Goal: Transaction & Acquisition: Purchase product/service

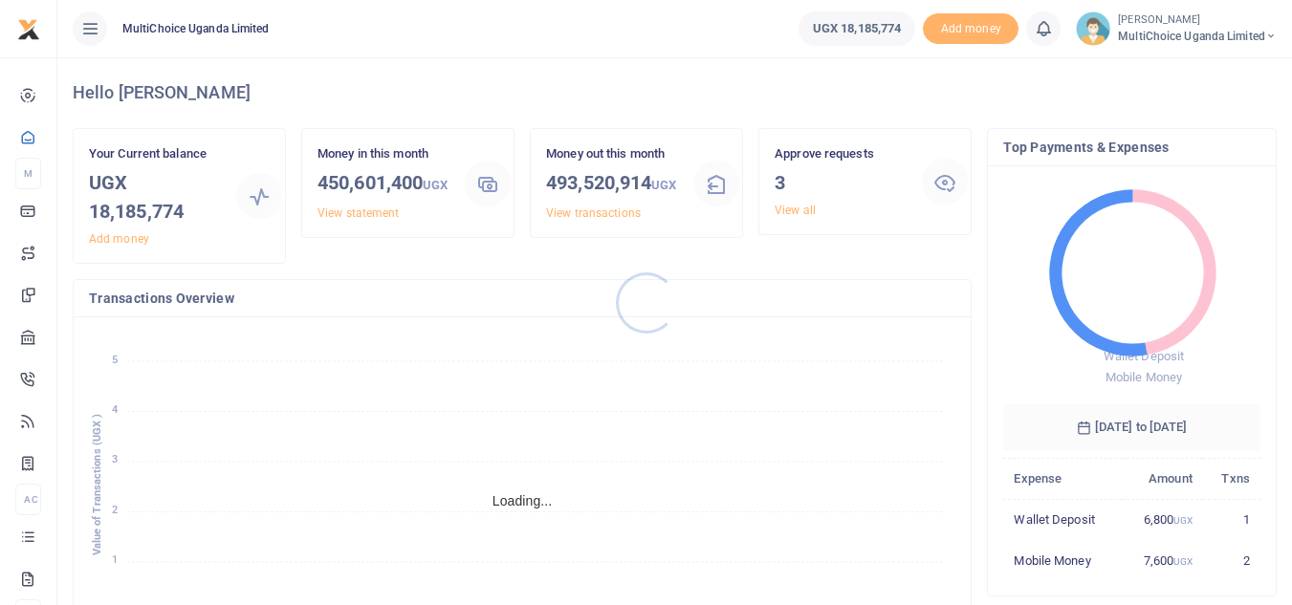
scroll to position [254, 243]
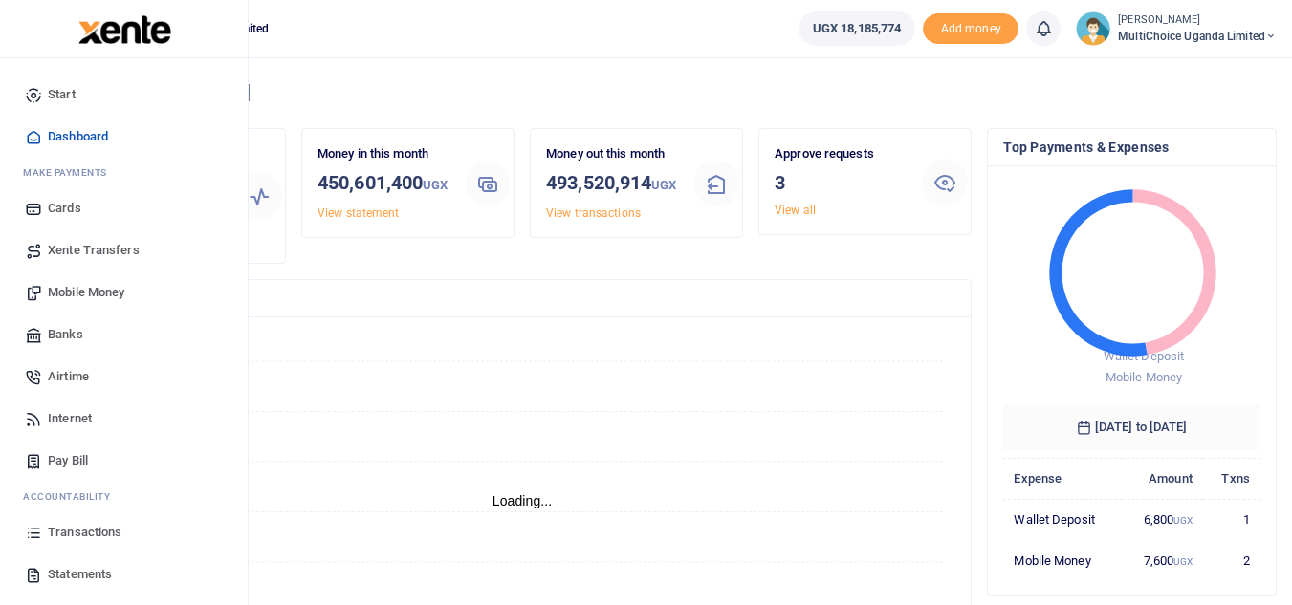
click at [72, 295] on span "Mobile Money" at bounding box center [86, 292] width 77 height 19
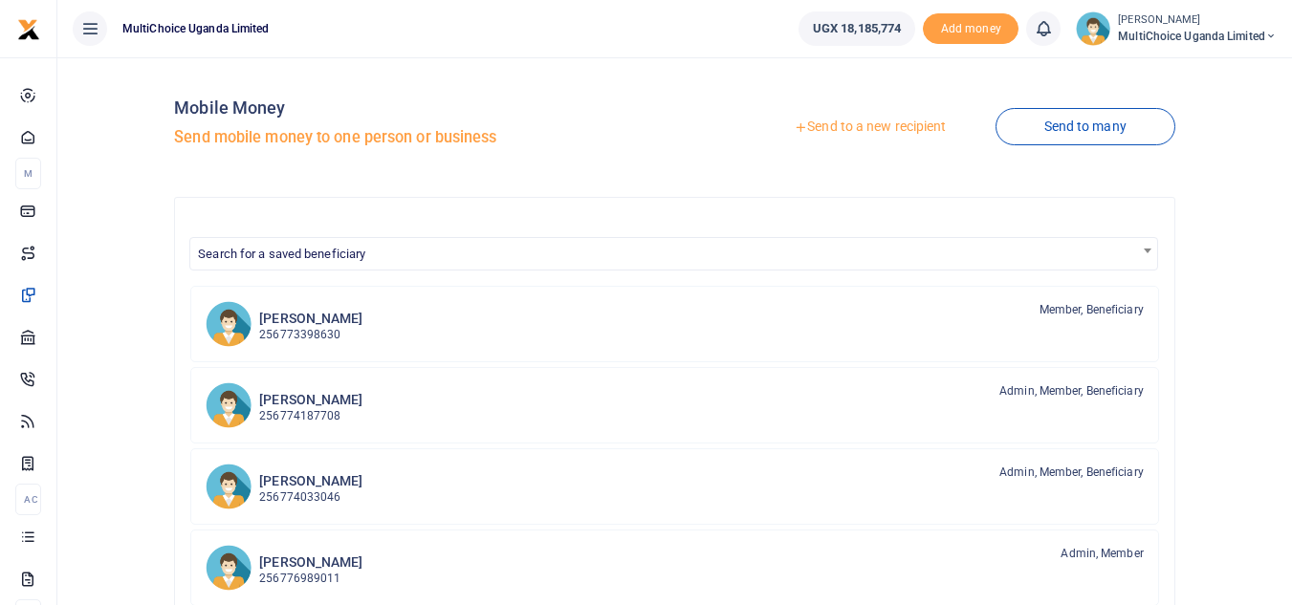
click at [873, 130] on link "Send to a new recipient" at bounding box center [870, 127] width 250 height 34
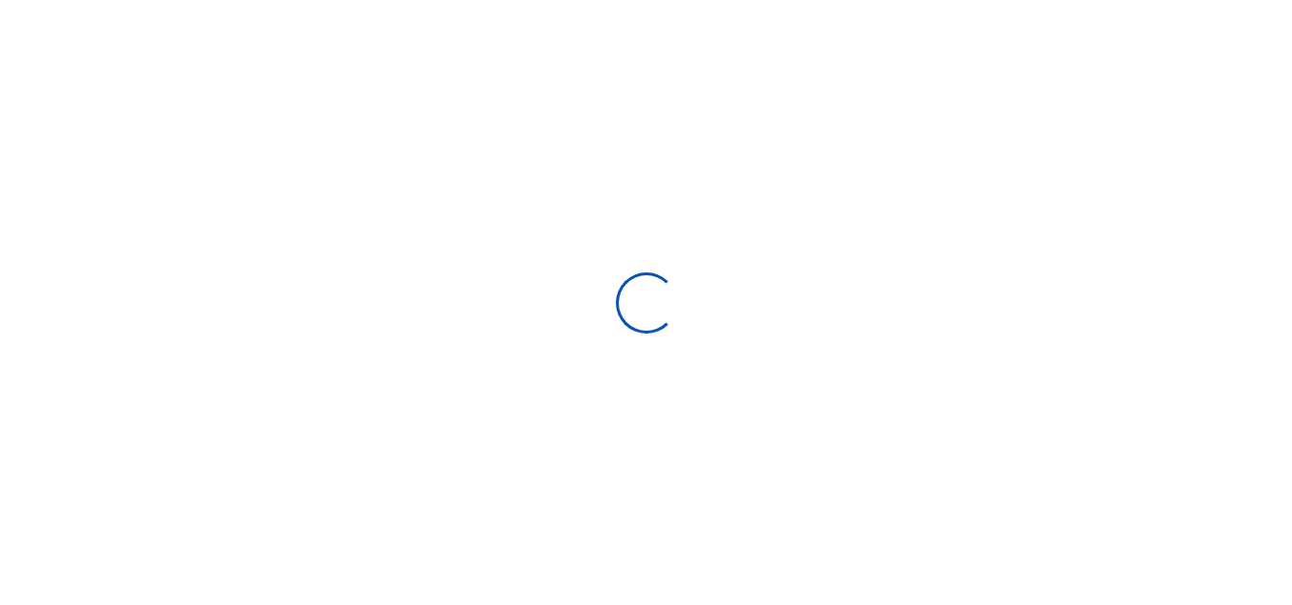
select select
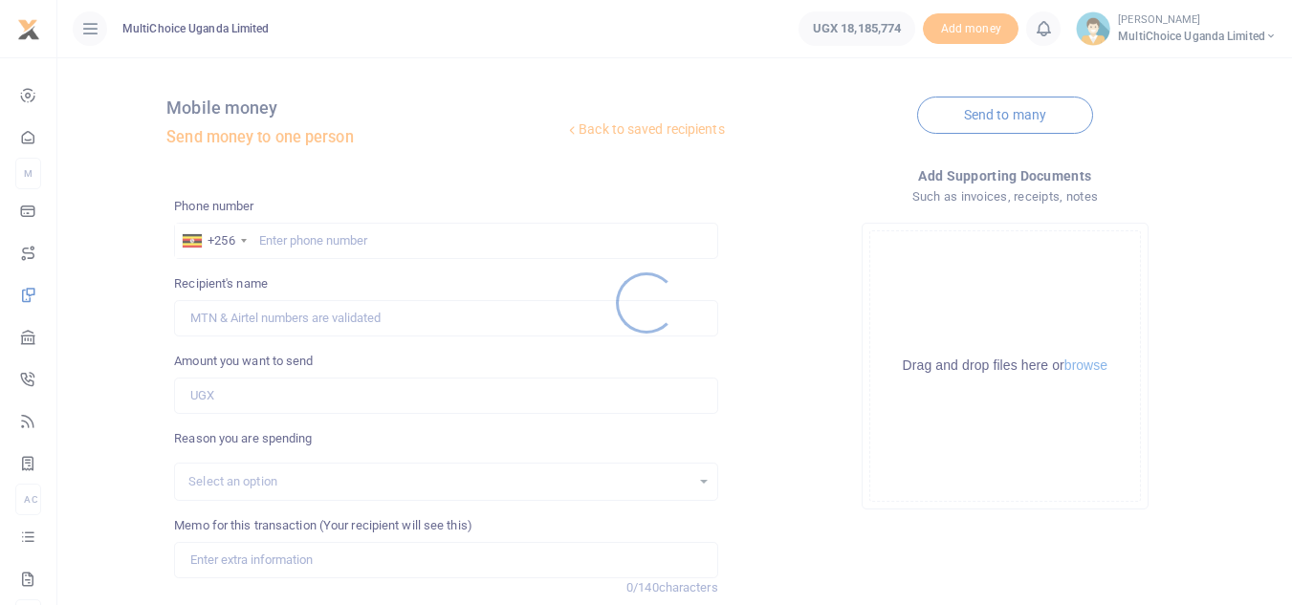
click at [309, 238] on div at bounding box center [646, 302] width 1292 height 605
click at [316, 238] on div at bounding box center [646, 302] width 1292 height 605
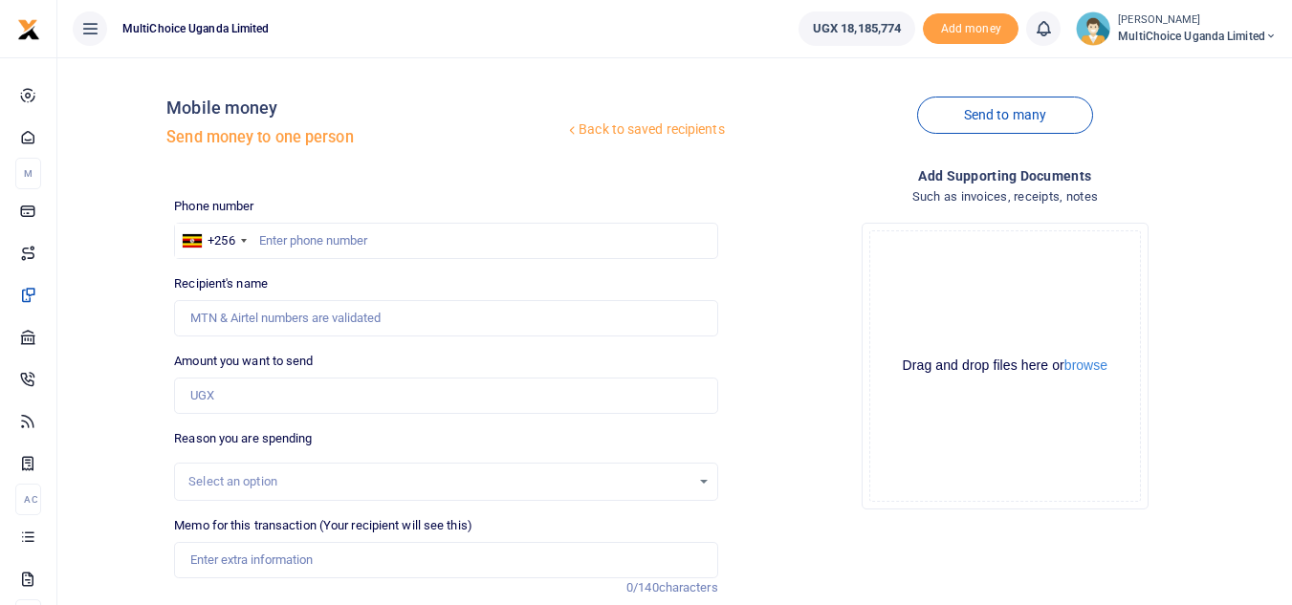
click at [326, 238] on div at bounding box center [646, 302] width 1292 height 605
click at [383, 247] on input "text" at bounding box center [445, 241] width 543 height 36
paste input "707 848211"
click at [281, 238] on input "707 848211" at bounding box center [445, 241] width 543 height 36
type input "707848211"
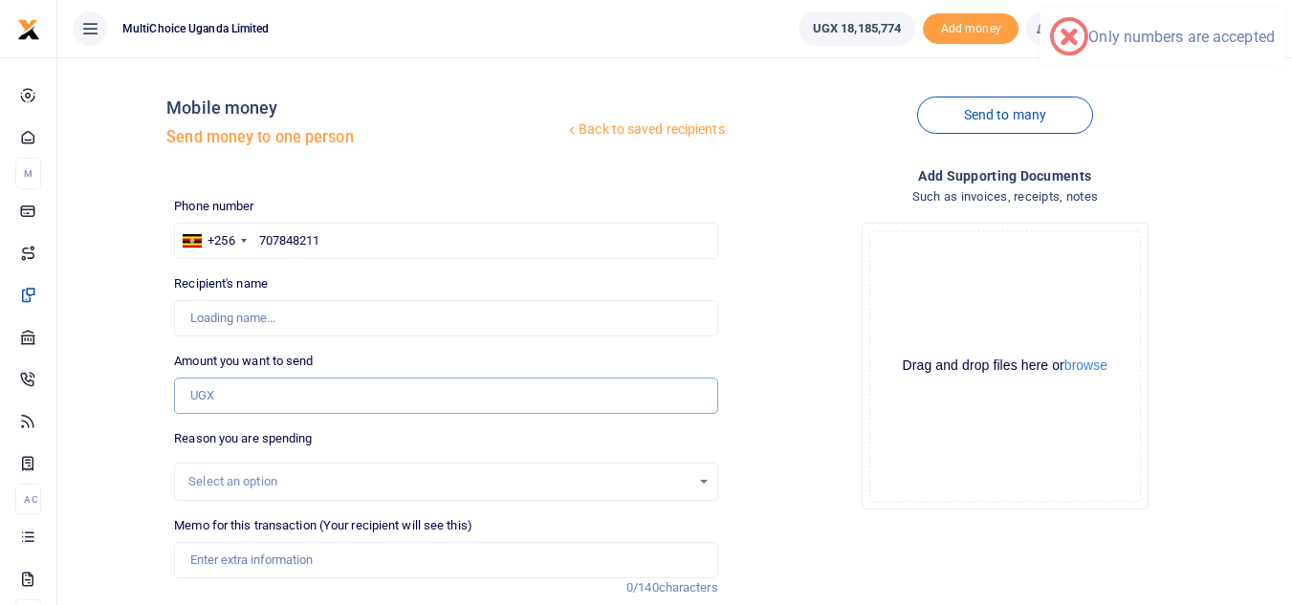
click at [341, 392] on input "Amount you want to send" at bounding box center [445, 396] width 543 height 36
type input "Faridah Namakula"
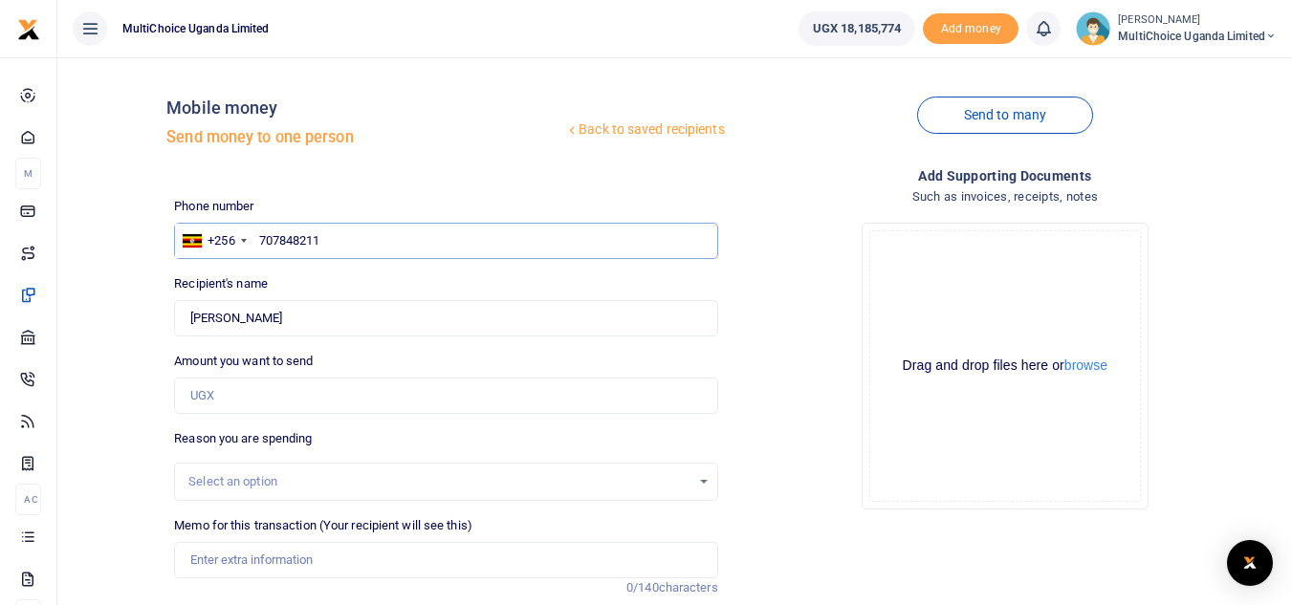
click at [279, 235] on input "707848211" at bounding box center [445, 241] width 543 height 36
click at [350, 238] on input "707848211" at bounding box center [445, 241] width 543 height 36
click at [291, 406] on input "Amount you want to send" at bounding box center [445, 396] width 543 height 36
paste input "56750"
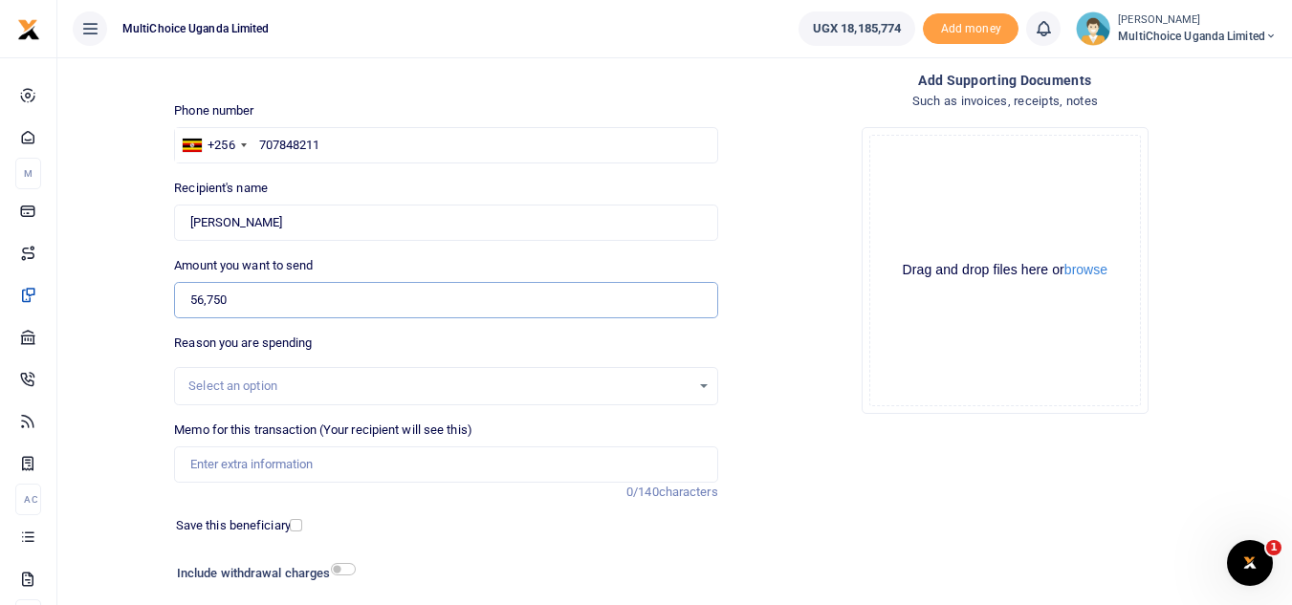
type input "56,750"
click at [302, 468] on input "Memo for this transaction (Your recipient will see this)" at bounding box center [445, 465] width 543 height 36
paste input "Showmax commision Aug 25"
type input "Showmax commision Aug 25"
drag, startPoint x: 307, startPoint y: 218, endPoint x: 179, endPoint y: 220, distance: 128.2
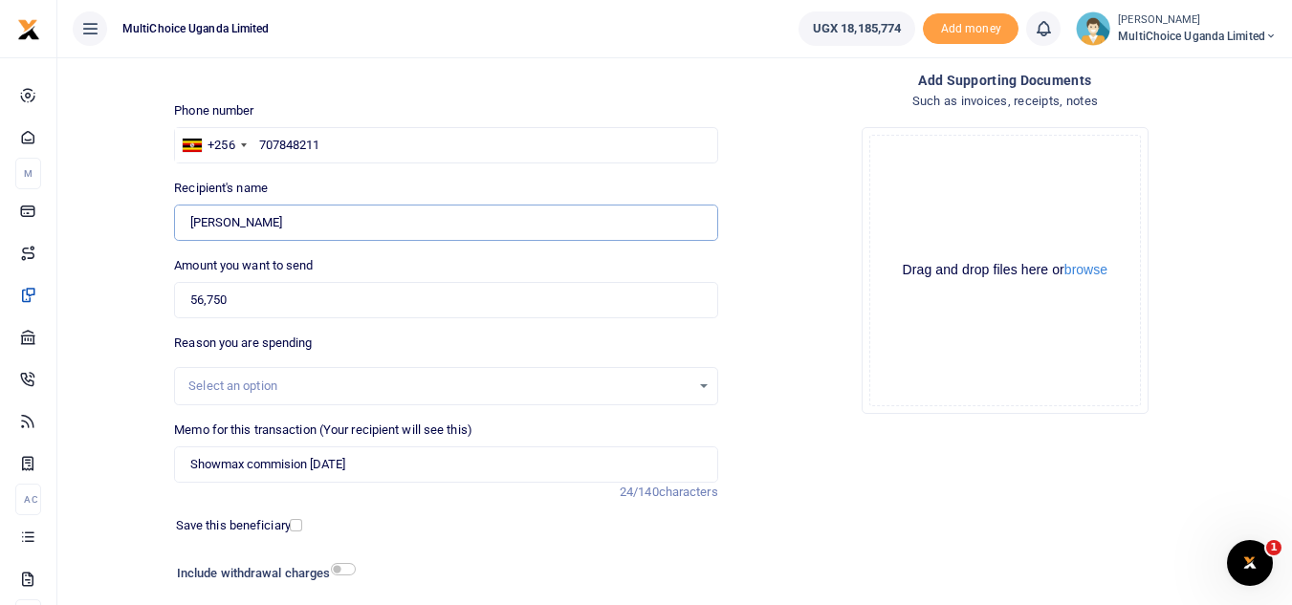
click at [180, 220] on input "Found" at bounding box center [445, 223] width 543 height 36
drag, startPoint x: 364, startPoint y: 141, endPoint x: 251, endPoint y: 157, distance: 115.0
click at [251, 157] on div "+256 Uganda +256 707848211" at bounding box center [445, 145] width 543 height 36
paste input "42961770"
type input "742961770"
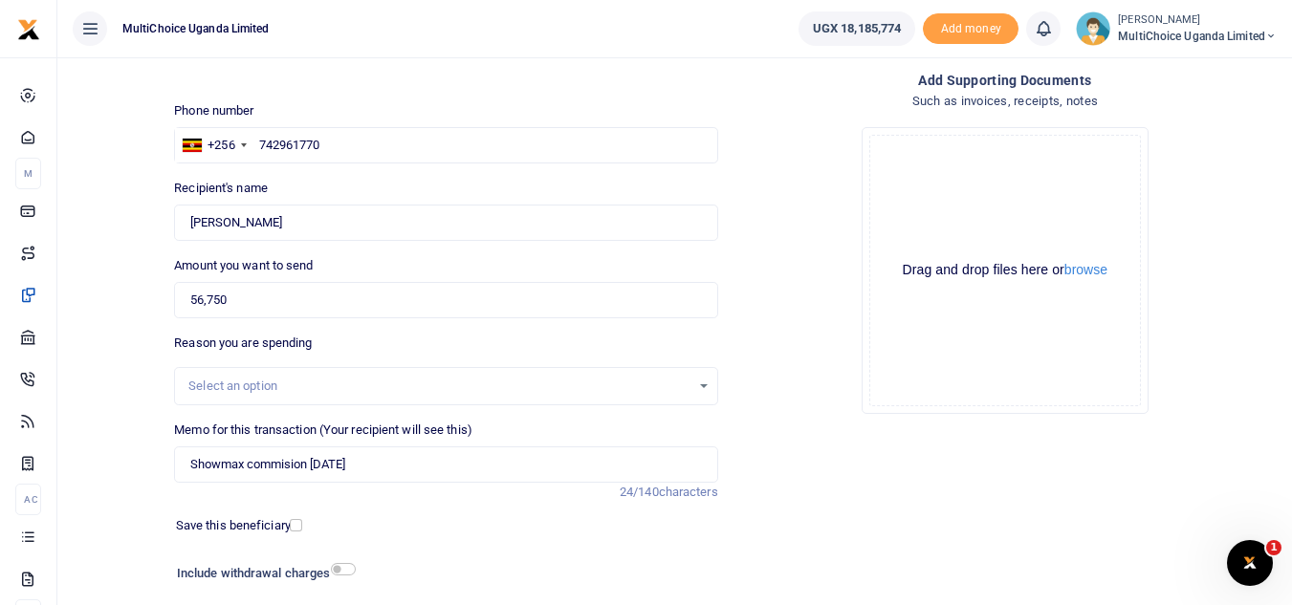
click at [364, 243] on div "Phone number +256 Uganda +256 742961770 Phone is required. Recipient's name Fou…" at bounding box center [445, 384] width 559 height 567
click at [363, 225] on input "Found" at bounding box center [445, 223] width 543 height 36
type input "Jude Ssempala"
click at [375, 133] on input "742961770" at bounding box center [445, 145] width 543 height 36
drag, startPoint x: 295, startPoint y: 294, endPoint x: 148, endPoint y: 304, distance: 146.7
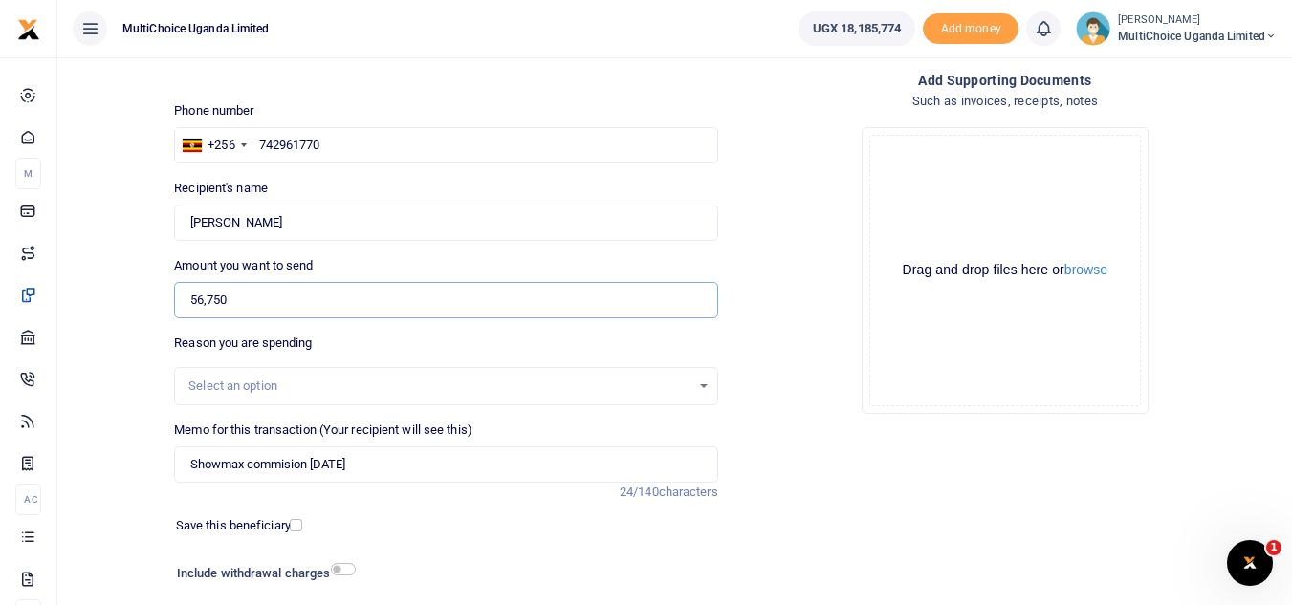
click at [148, 304] on div "Back to saved recipients Mobile money Send money to one person Send to many Pho…" at bounding box center [675, 322] width 1220 height 691
type input "0"
drag, startPoint x: 386, startPoint y: 139, endPoint x: 258, endPoint y: 151, distance: 128.8
click at [258, 151] on input "742961770" at bounding box center [445, 145] width 543 height 36
click at [307, 306] on input "0" at bounding box center [445, 300] width 543 height 36
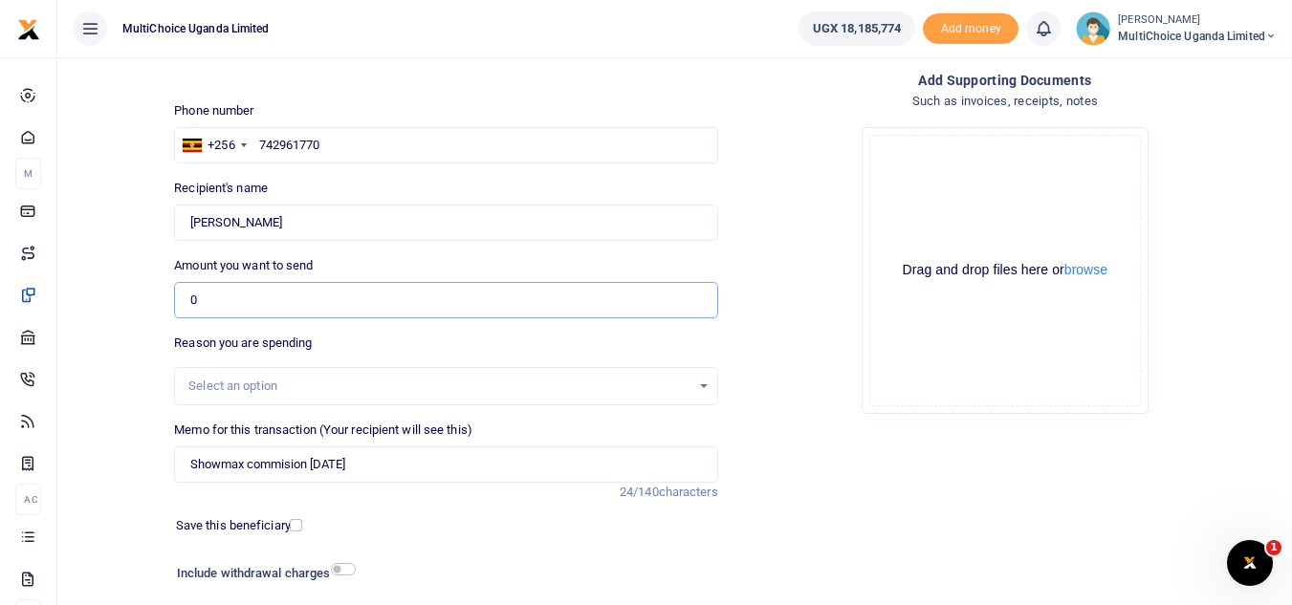
drag, startPoint x: 277, startPoint y: 309, endPoint x: 178, endPoint y: 310, distance: 99.5
click at [178, 310] on input "0" at bounding box center [445, 300] width 543 height 36
type input "0"
drag, startPoint x: 300, startPoint y: 209, endPoint x: 187, endPoint y: 244, distance: 118.9
click at [187, 244] on div "Phone number +256 Uganda +256 742961770 Phone is required. Recipient's name Fou…" at bounding box center [445, 384] width 559 height 567
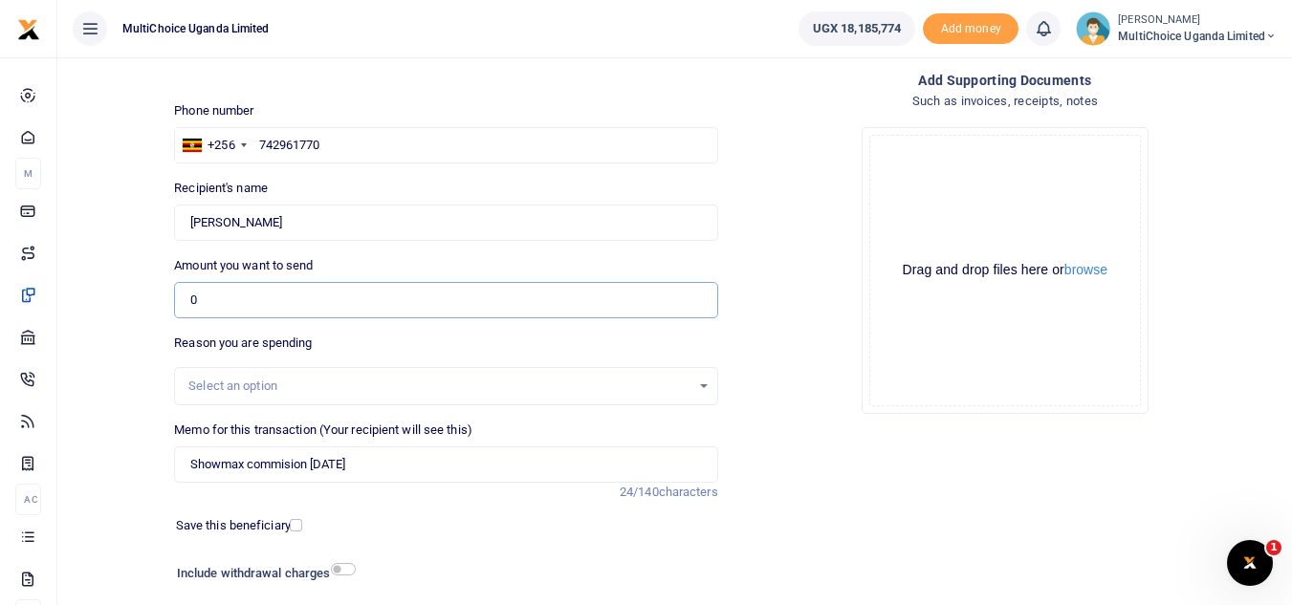
click at [232, 297] on input "0" at bounding box center [445, 300] width 543 height 36
click at [323, 221] on input "Found" at bounding box center [445, 223] width 543 height 36
